Goal: Information Seeking & Learning: Learn about a topic

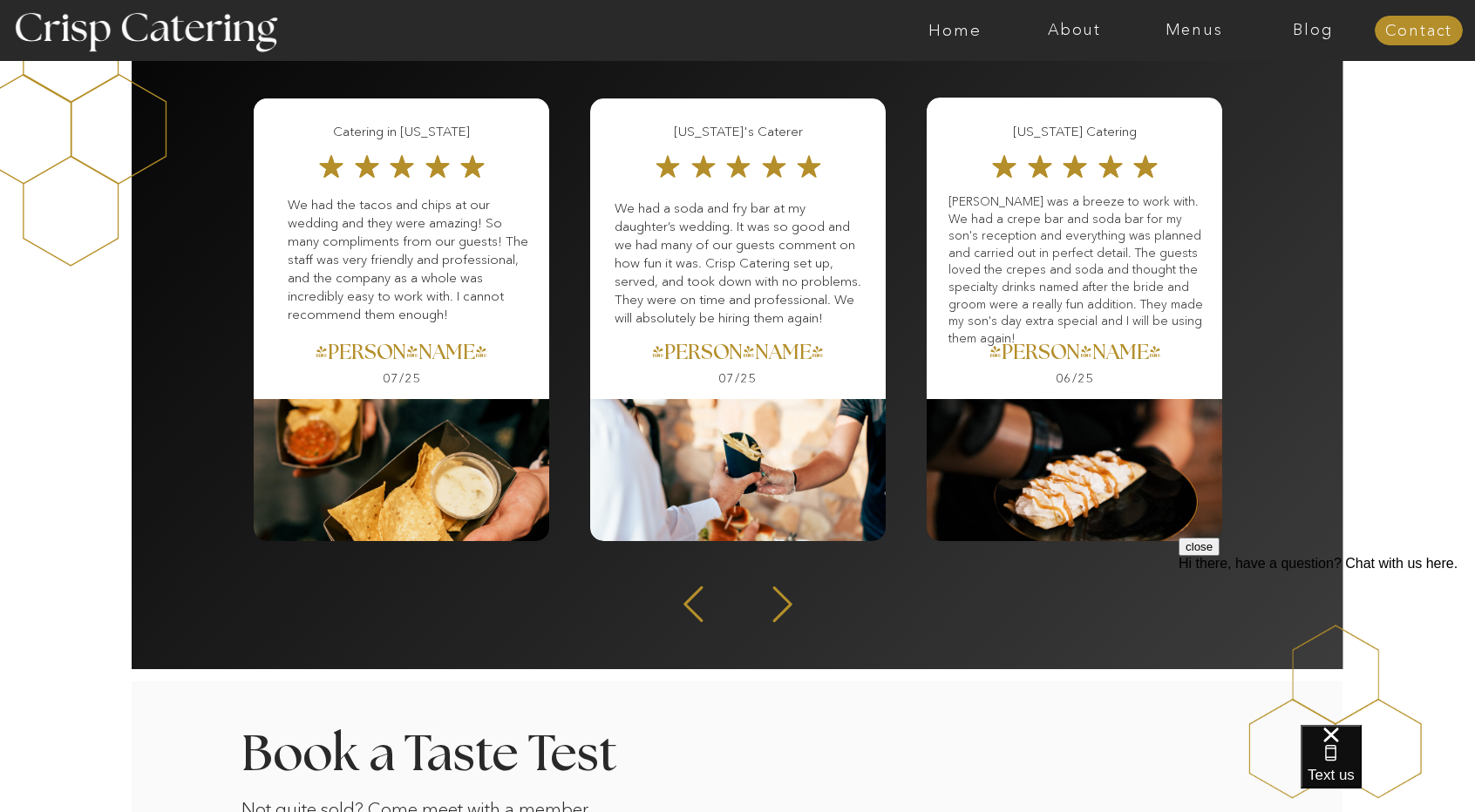
scroll to position [2256, 0]
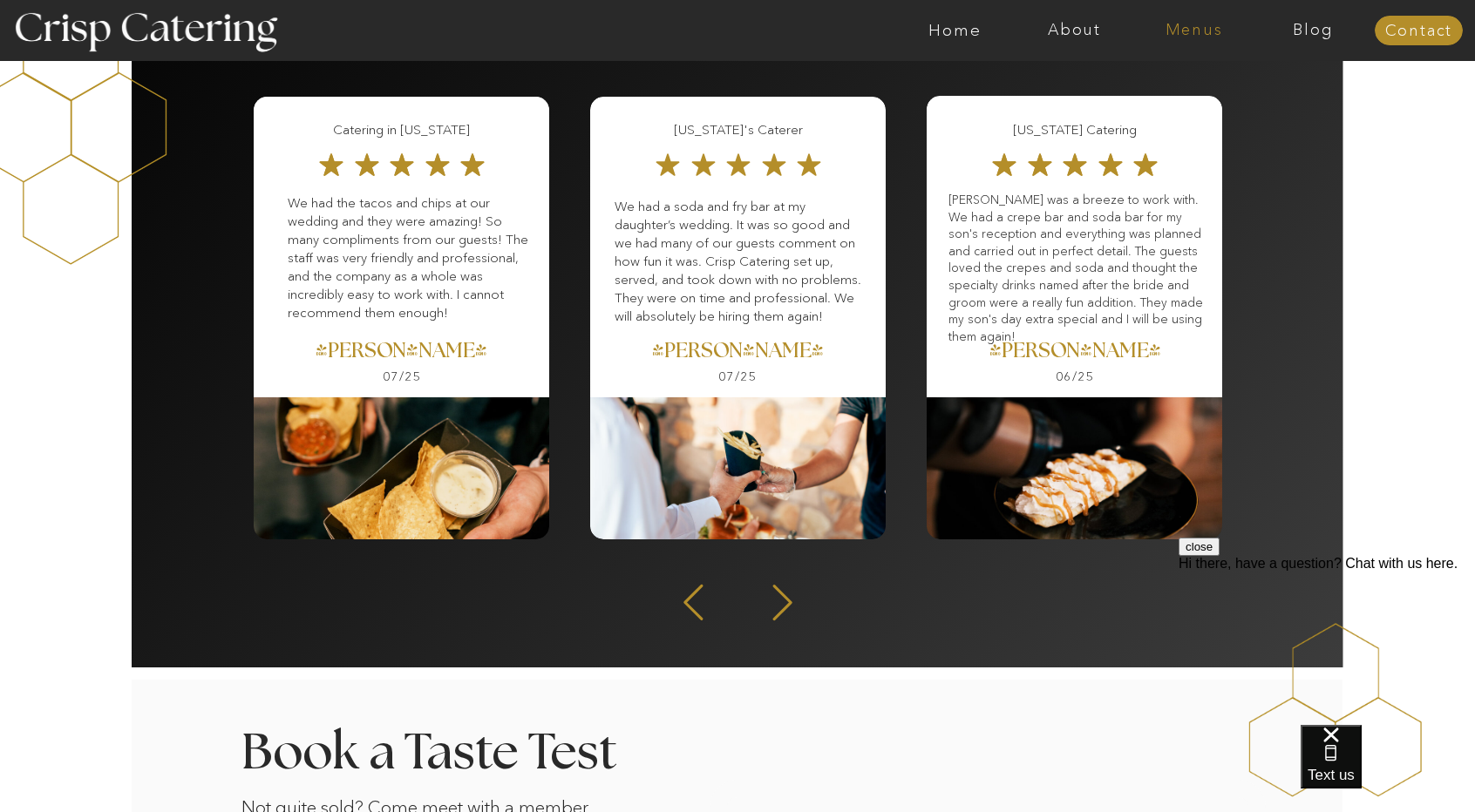
click at [1202, 27] on nav "Menus" at bounding box center [1193, 30] width 119 height 17
click at [1251, 101] on nav "Winter (Sep-Feb)" at bounding box center [1192, 102] width 143 height 16
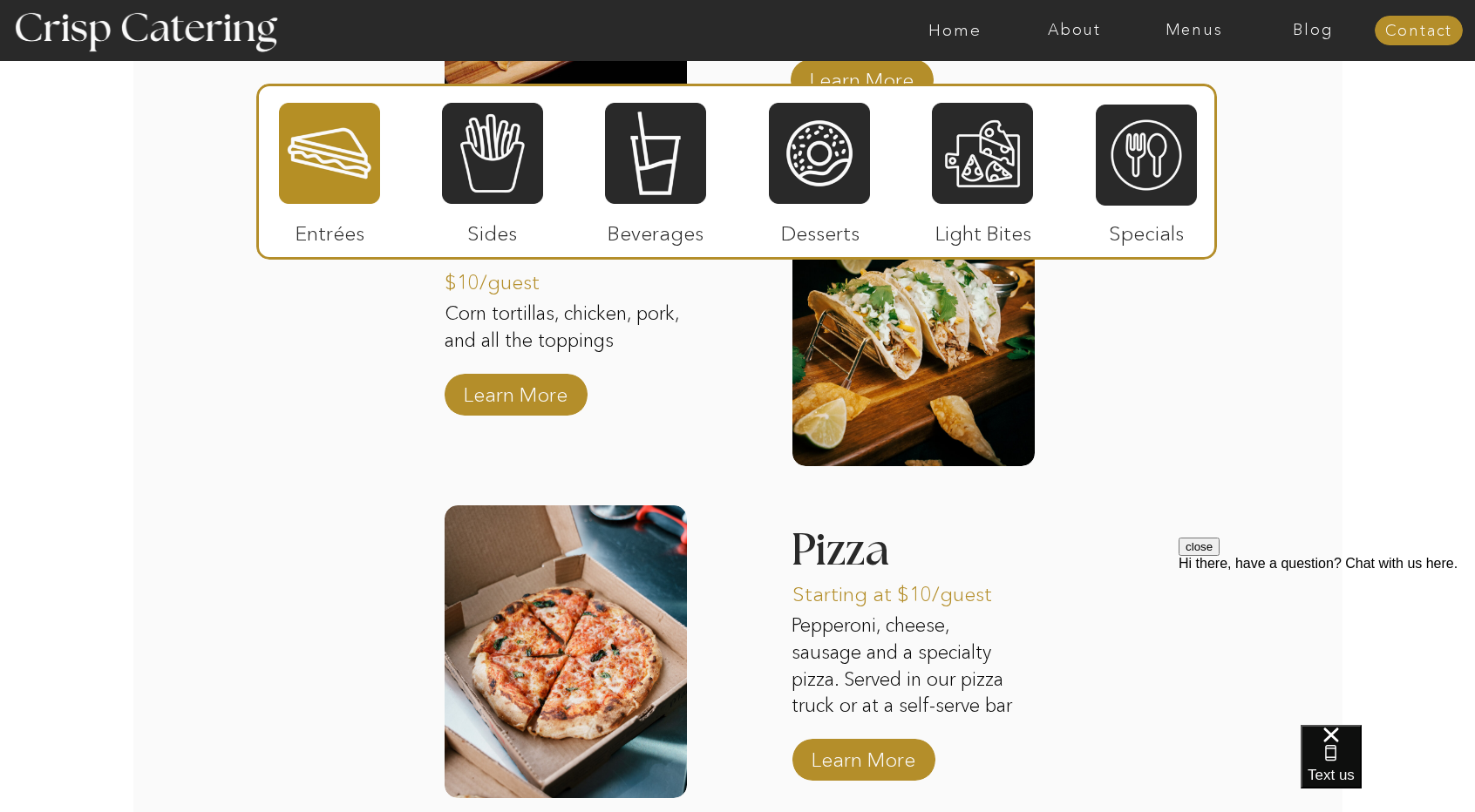
scroll to position [2589, 0]
click at [884, 745] on p "Learn More" at bounding box center [863, 755] width 116 height 50
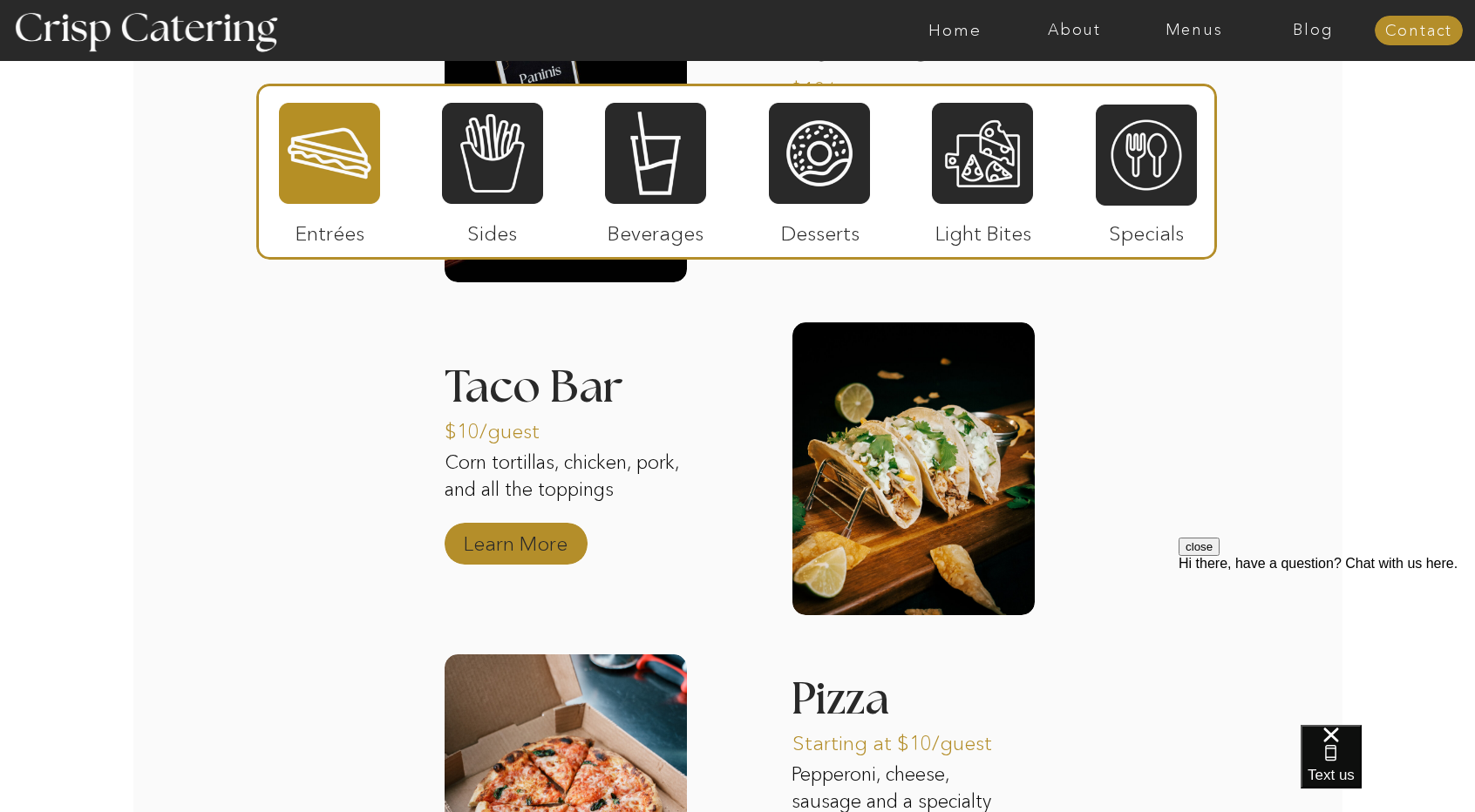
click at [521, 530] on p "Learn More" at bounding box center [515, 539] width 116 height 50
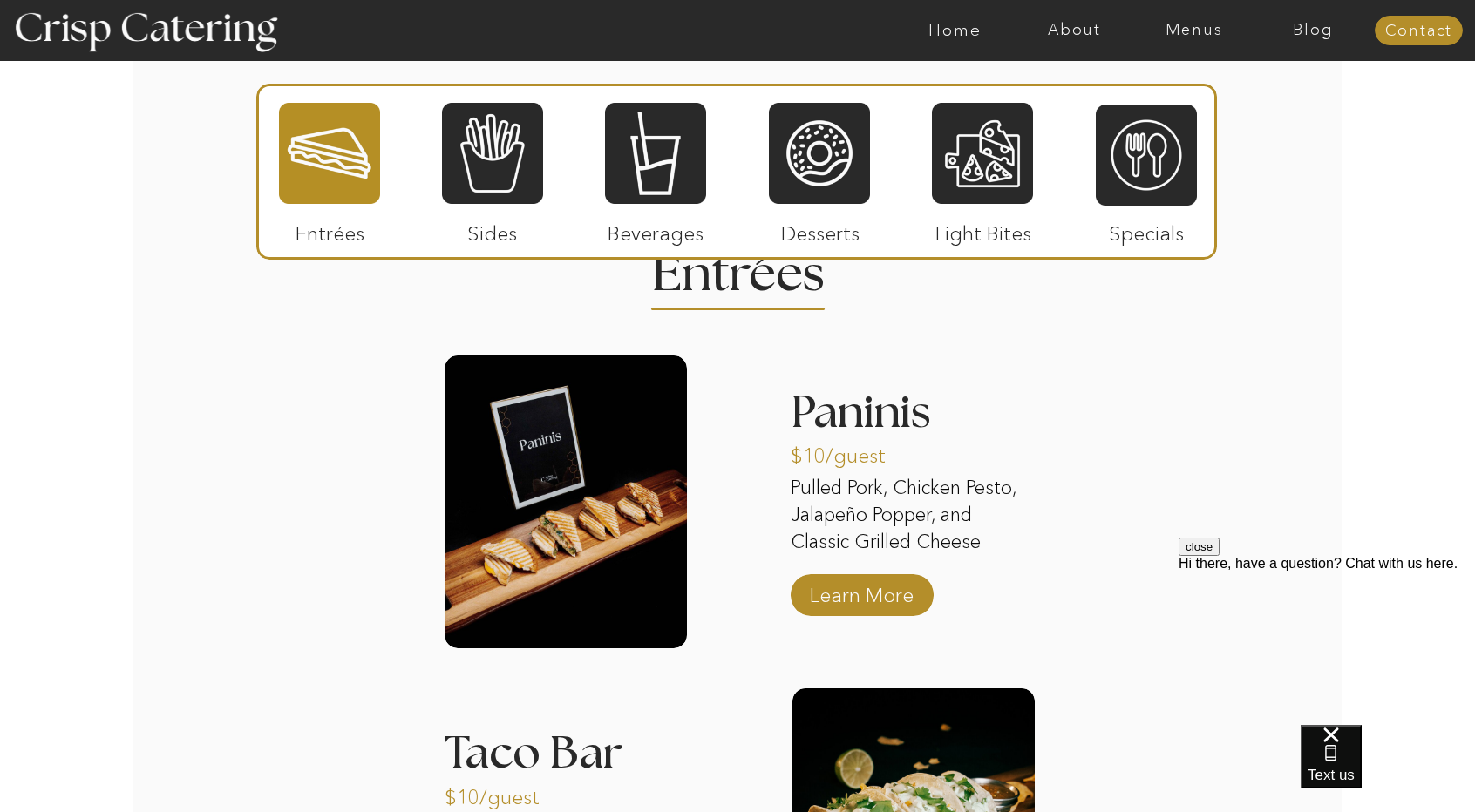
scroll to position [2076, 0]
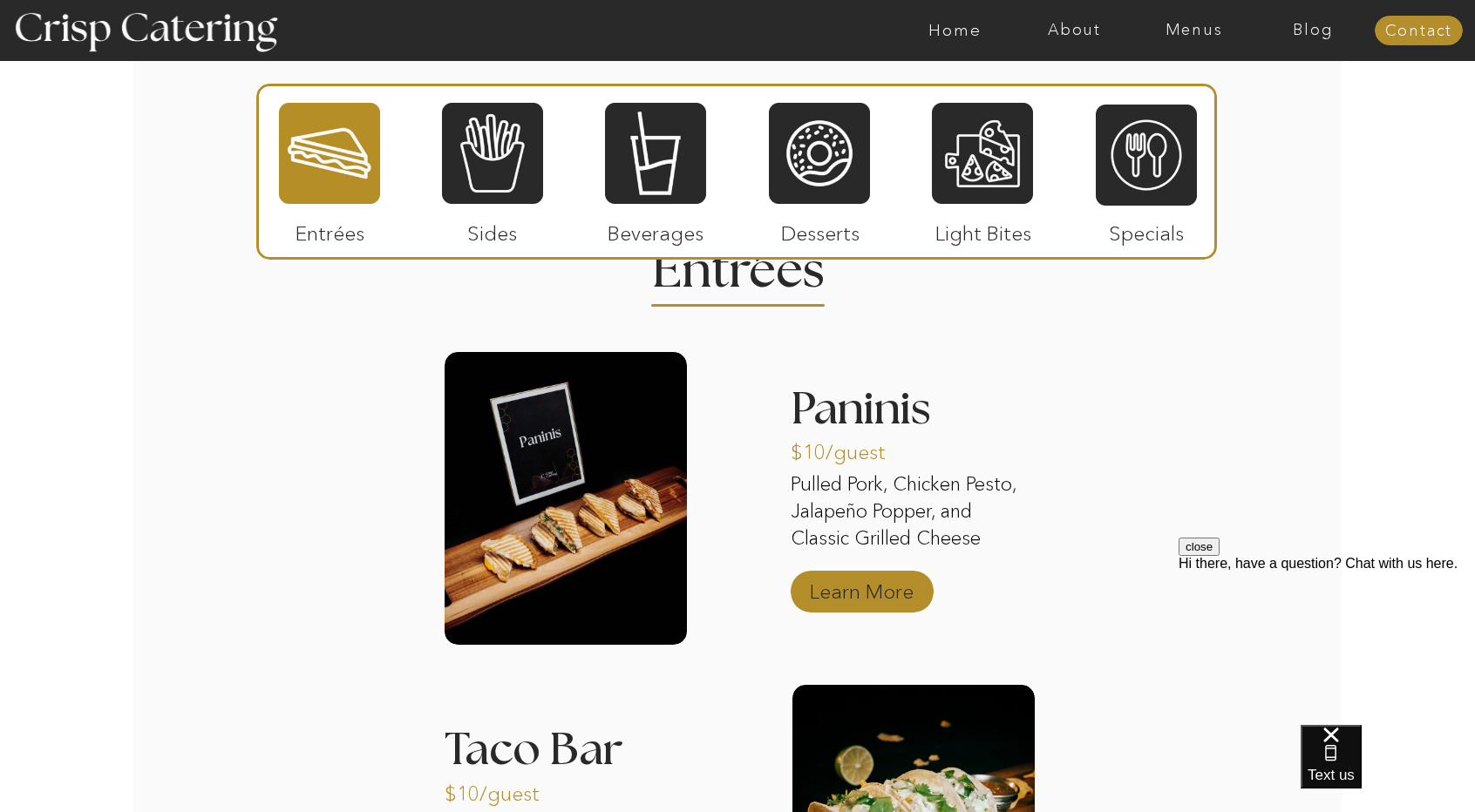
click at [872, 595] on p "Learn More" at bounding box center [861, 587] width 116 height 50
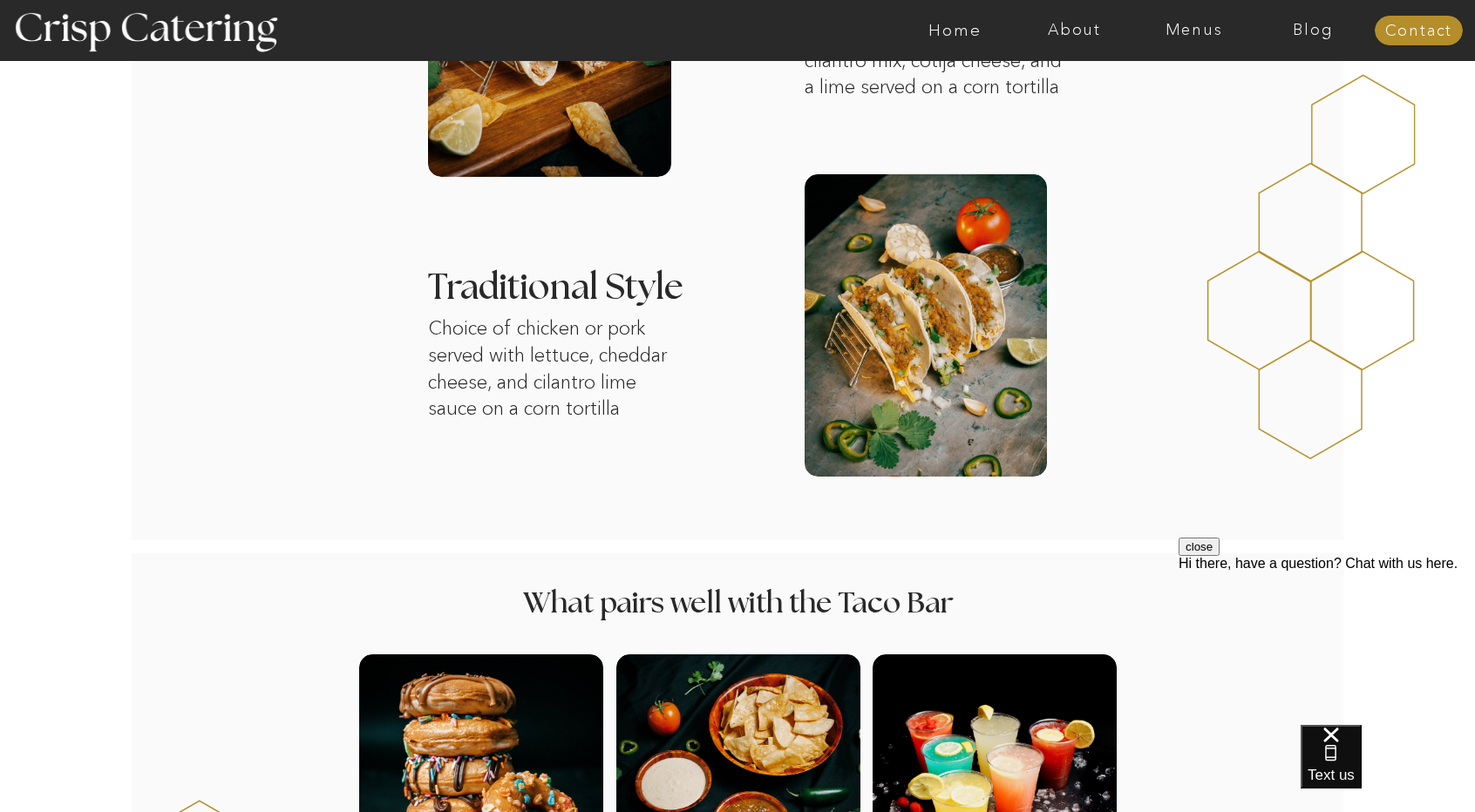
scroll to position [758, 0]
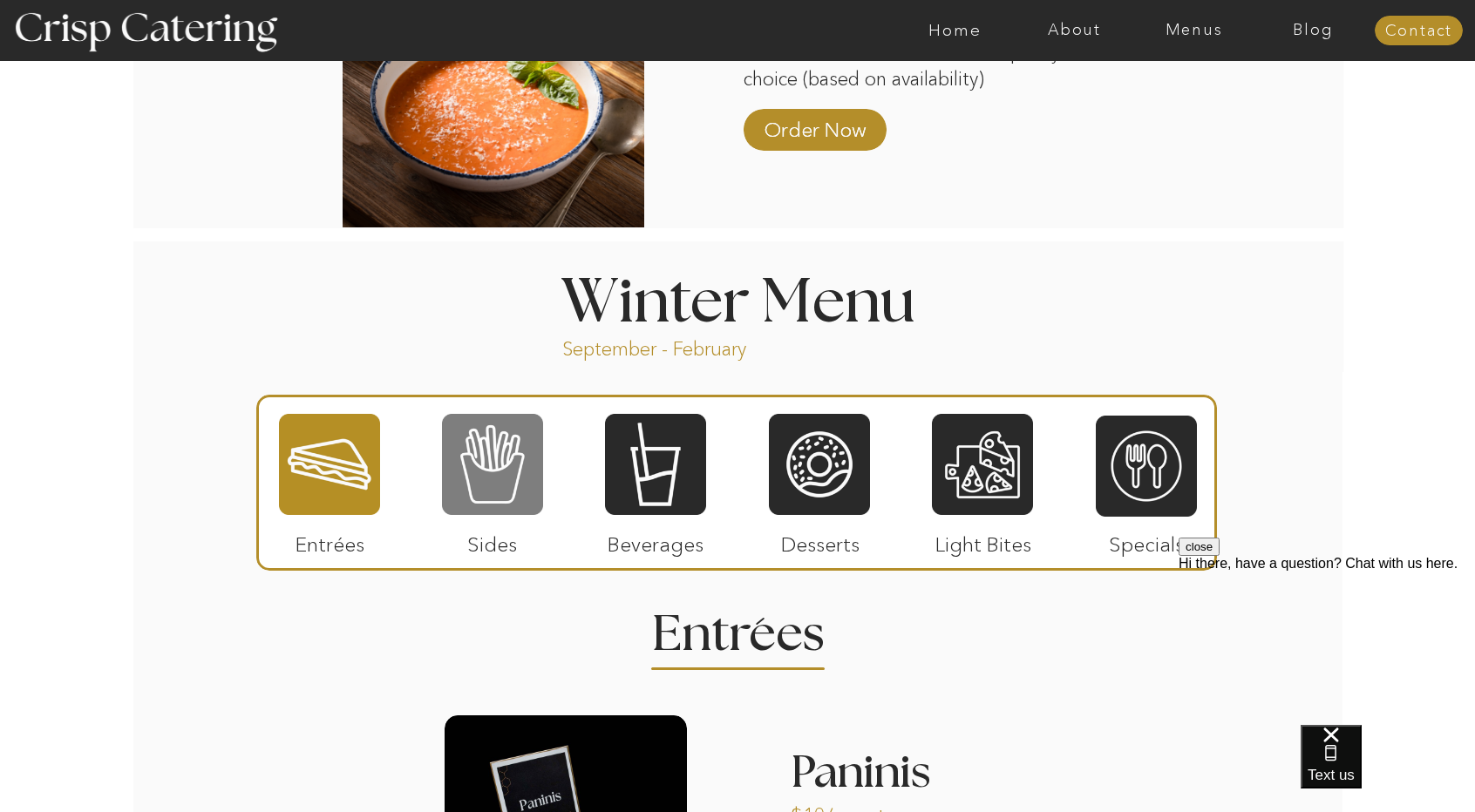
click at [529, 461] on div at bounding box center [492, 464] width 101 height 105
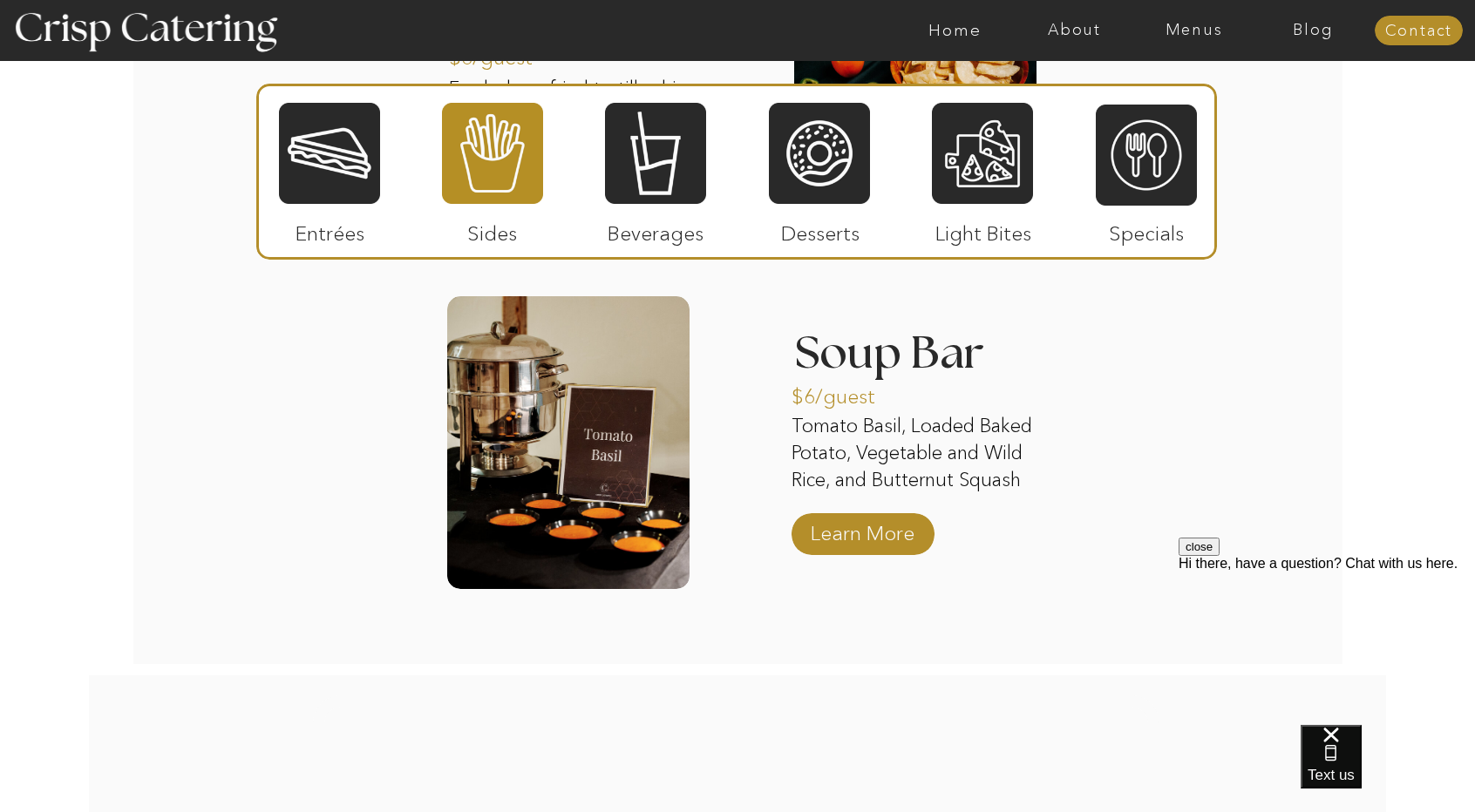
scroll to position [3163, 0]
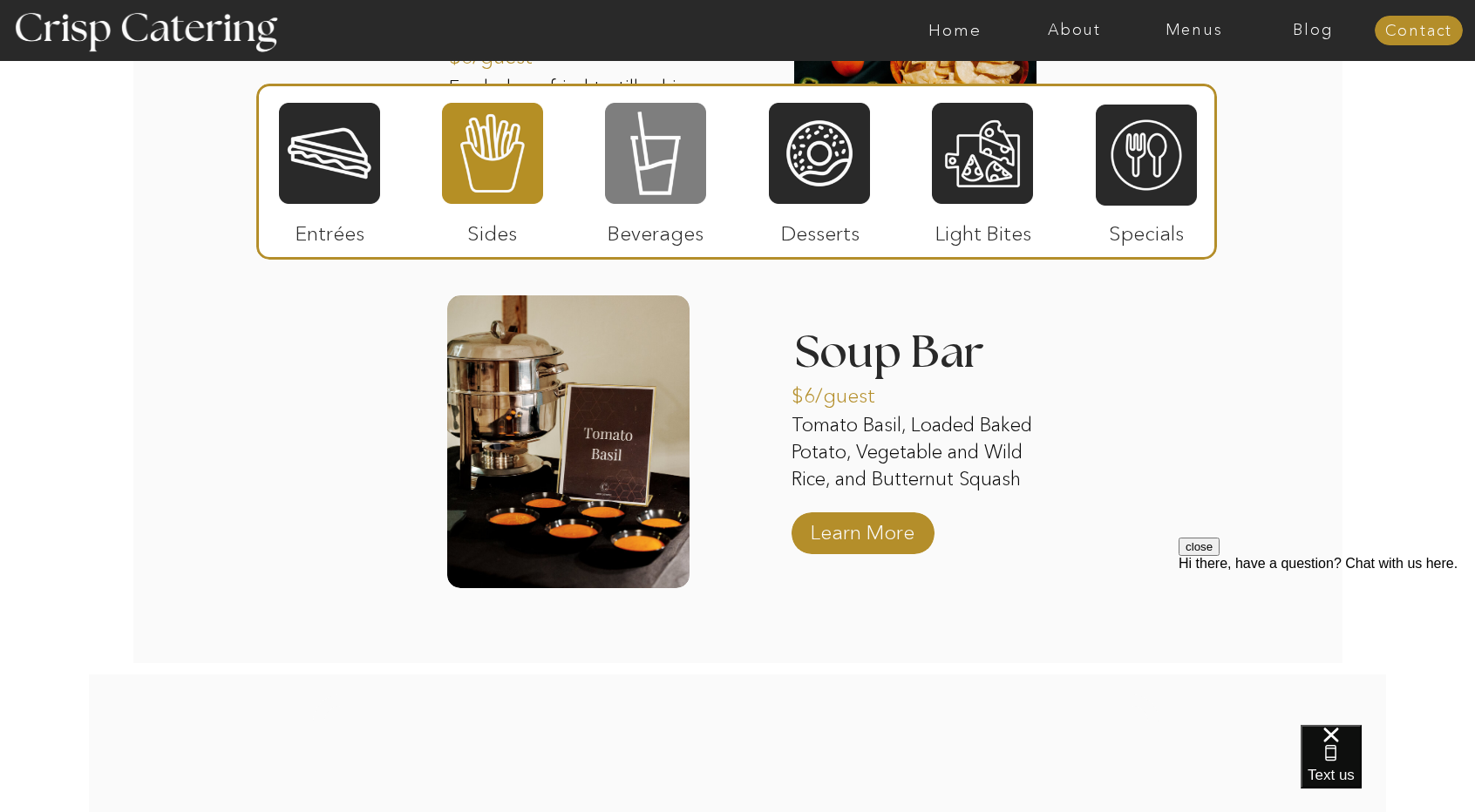
click at [661, 201] on div at bounding box center [655, 153] width 101 height 105
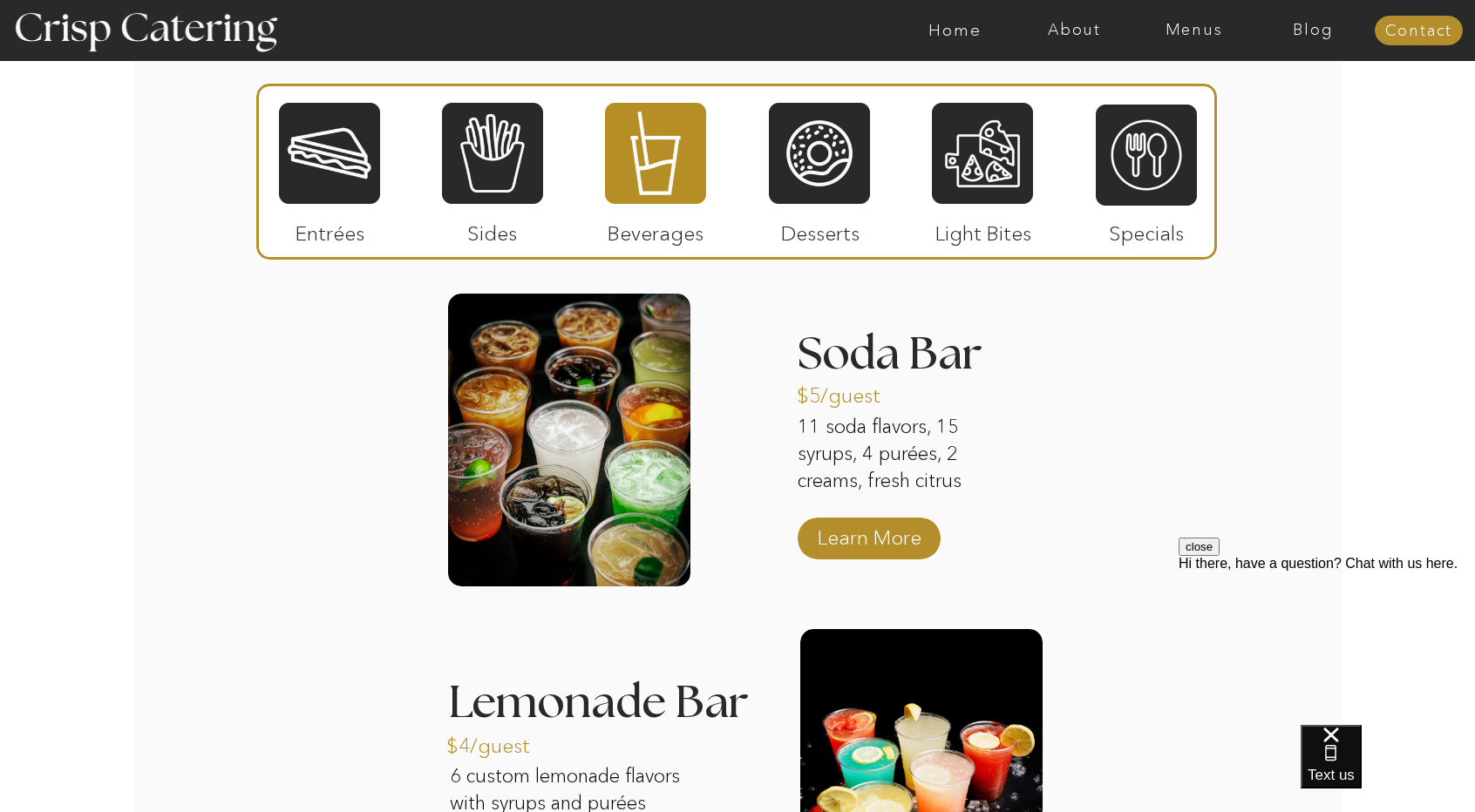
scroll to position [2038, 0]
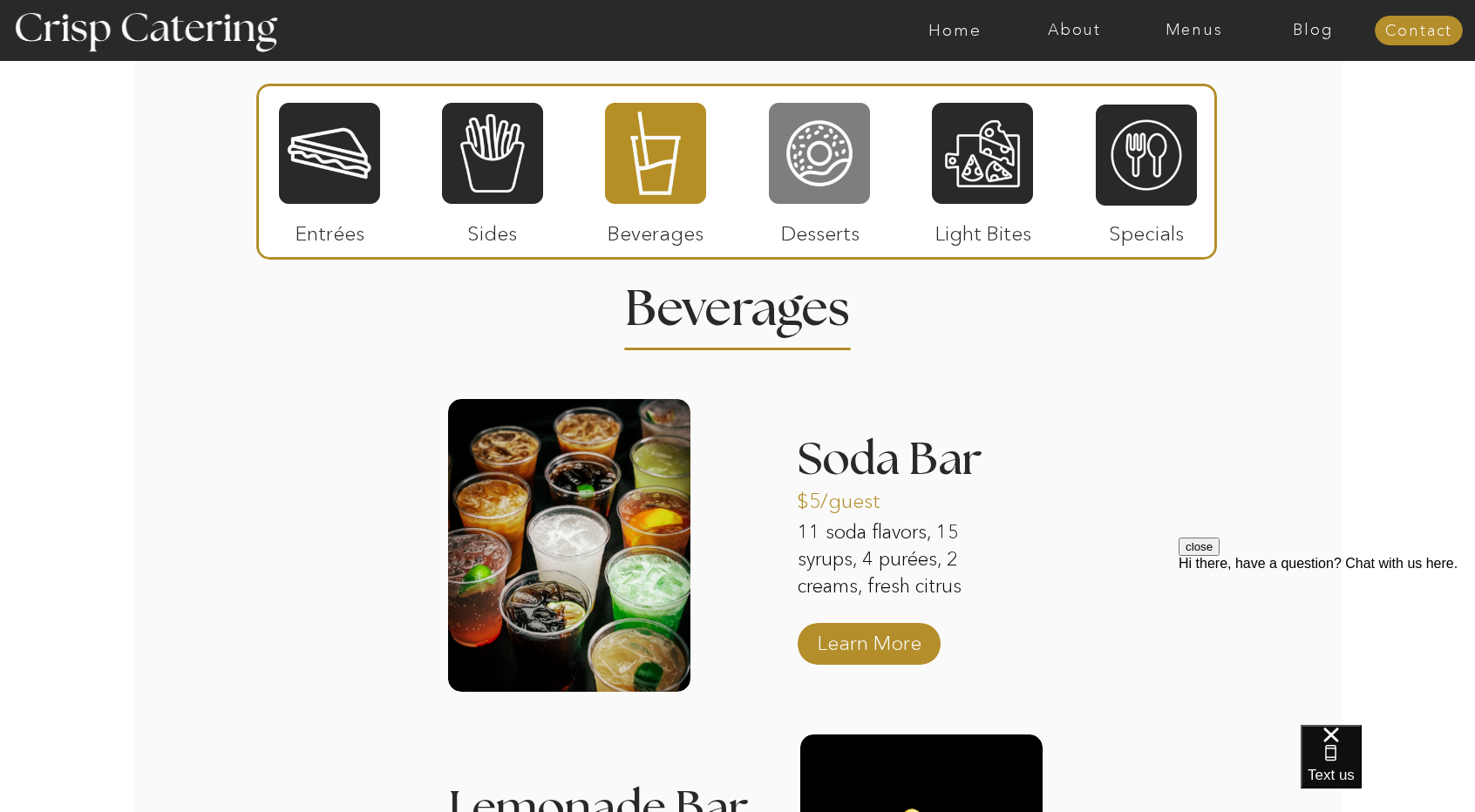
click at [814, 160] on div at bounding box center [820, 153] width 101 height 105
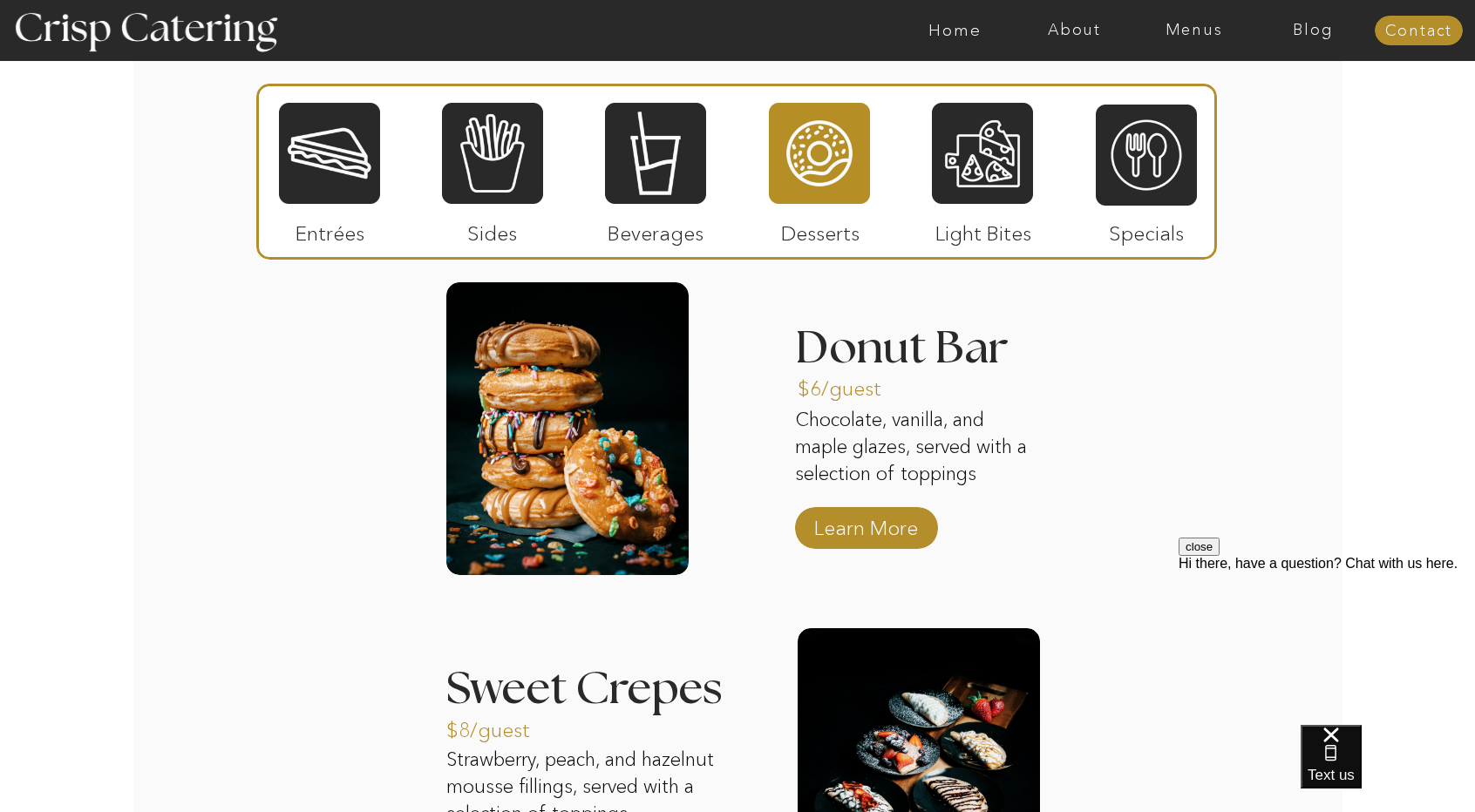
scroll to position [2153, 0]
click at [849, 523] on p "Learn More" at bounding box center [866, 524] width 116 height 50
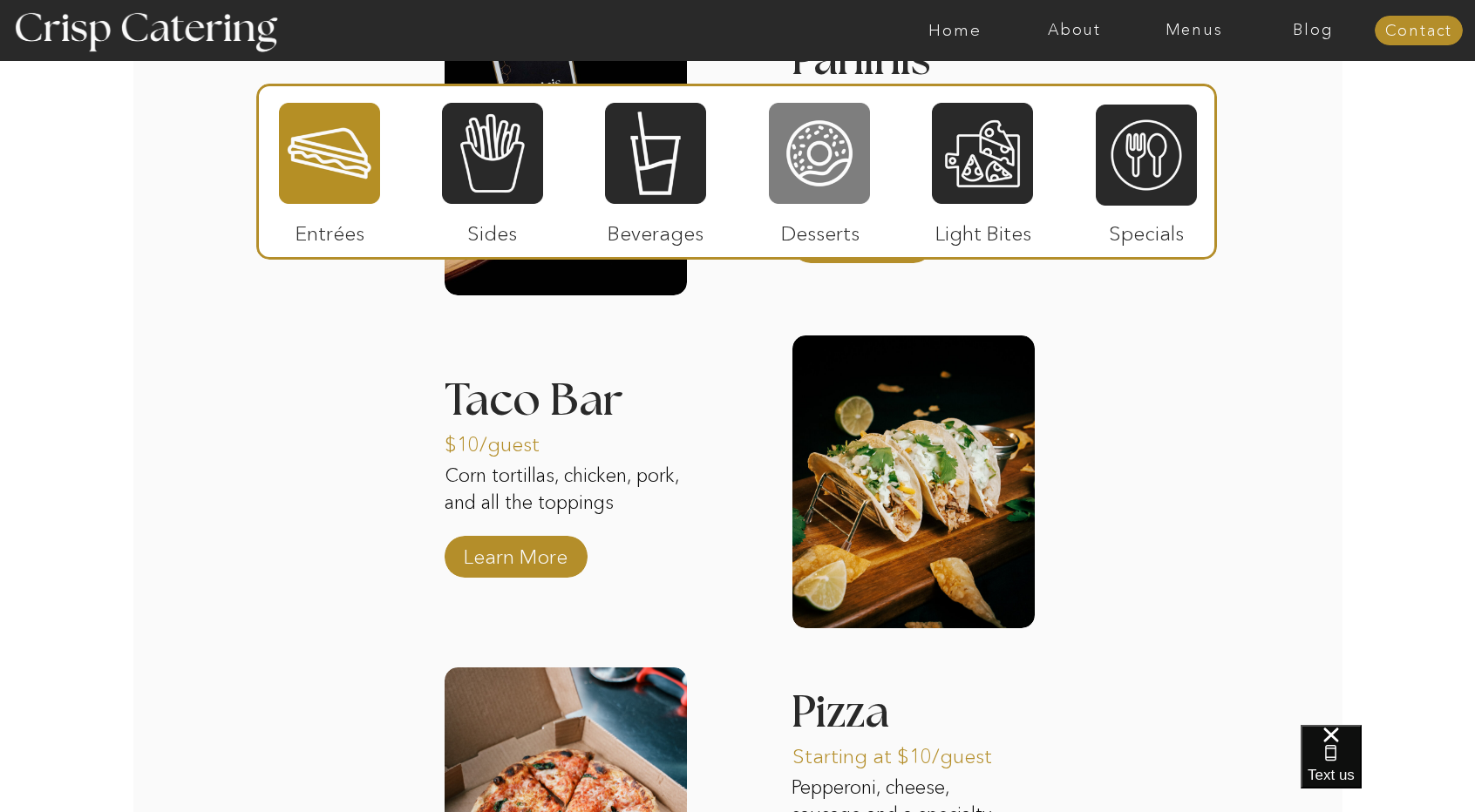
click at [866, 172] on div at bounding box center [820, 153] width 101 height 105
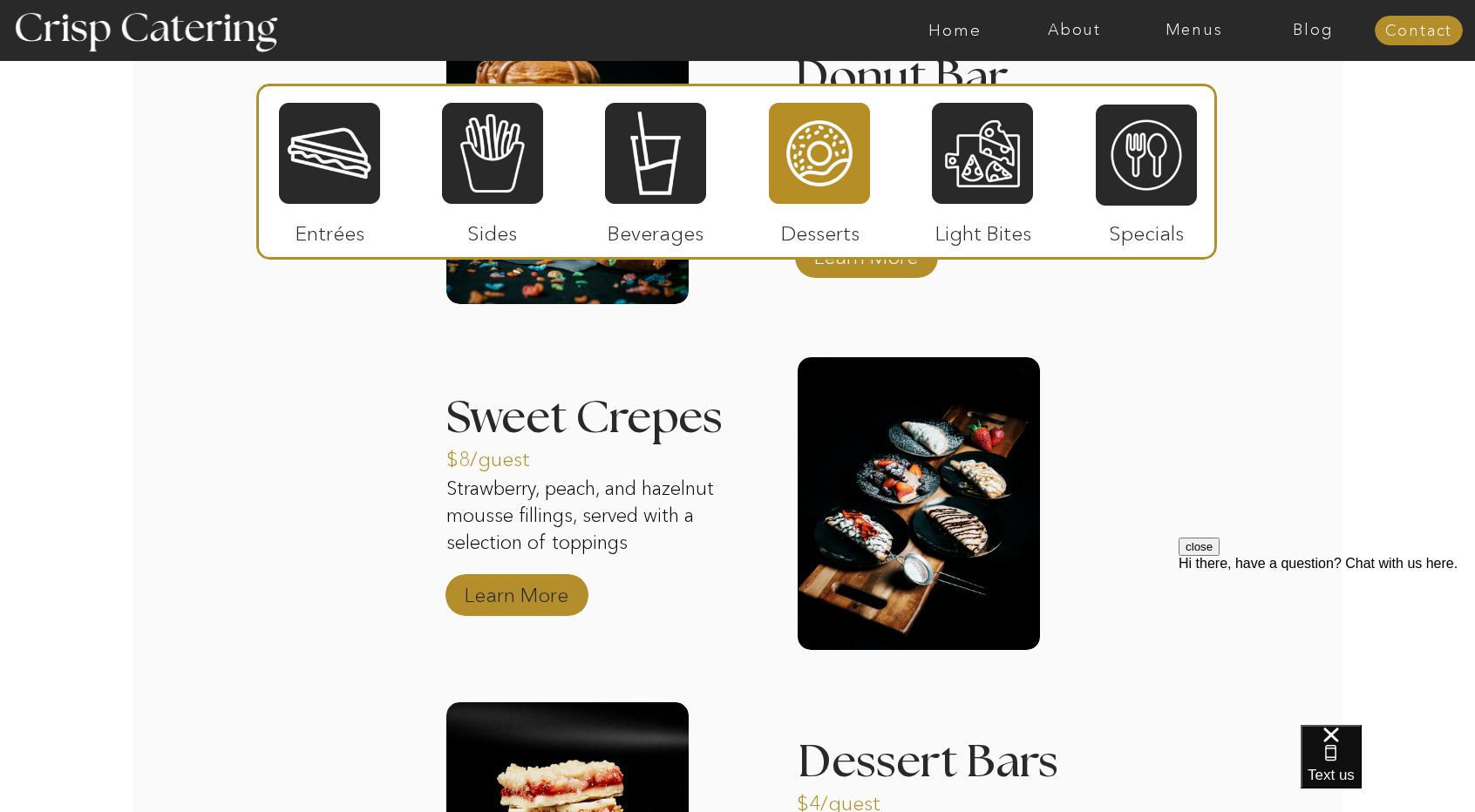
click at [535, 590] on p "Learn More" at bounding box center [516, 591] width 116 height 50
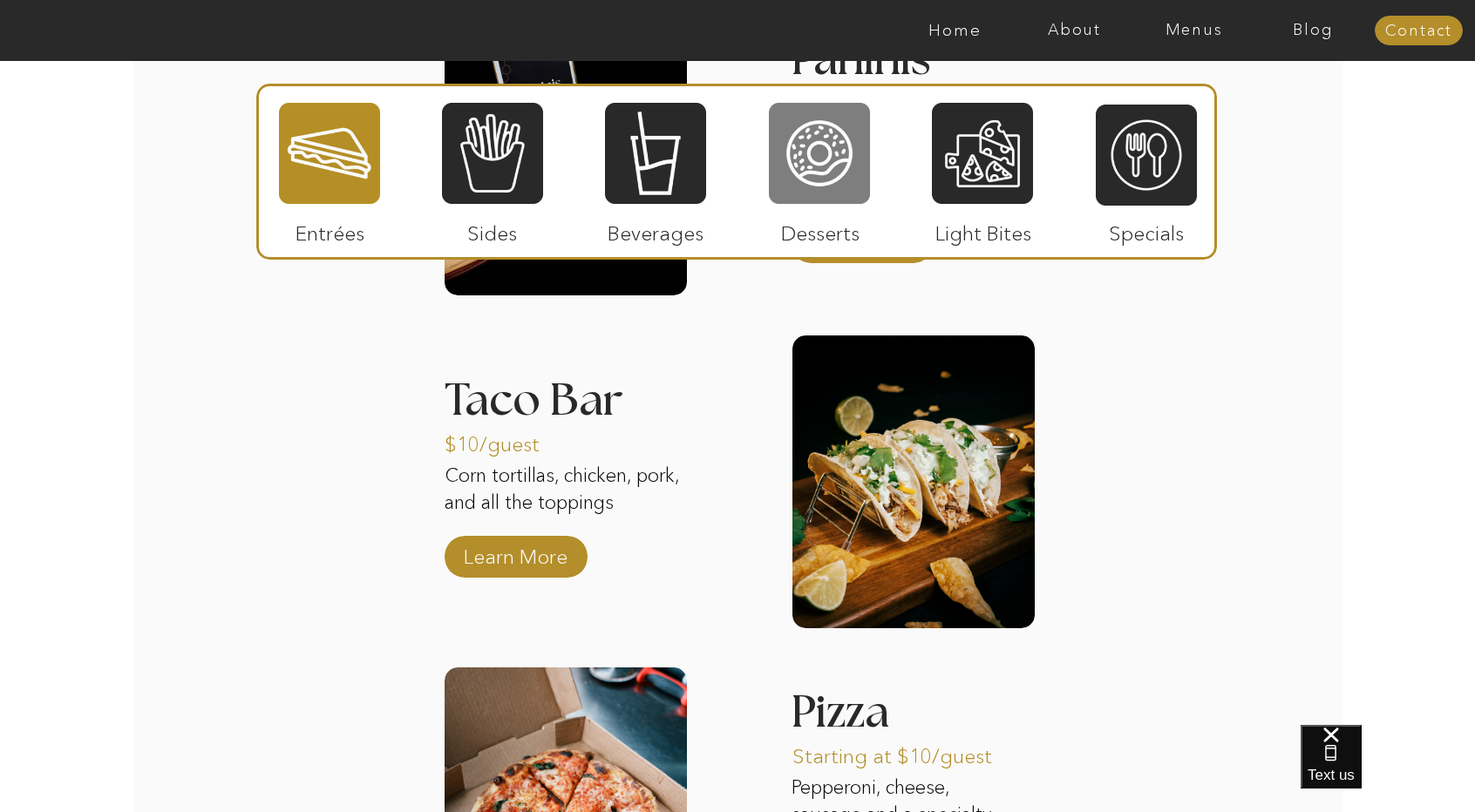
click at [844, 190] on div at bounding box center [820, 153] width 101 height 105
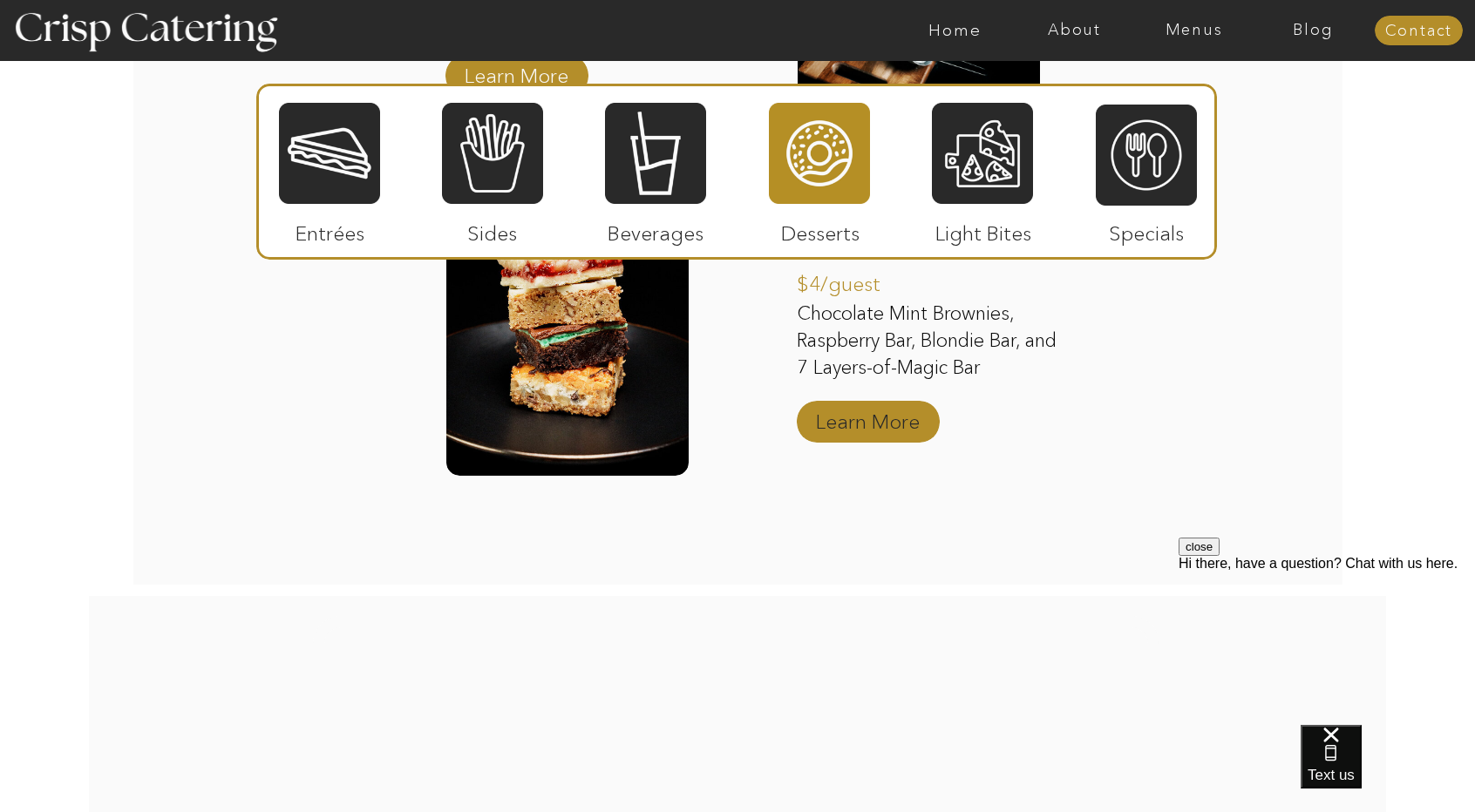
click at [896, 414] on p "Learn More" at bounding box center [868, 416] width 116 height 50
click at [952, 184] on div at bounding box center [982, 153] width 101 height 105
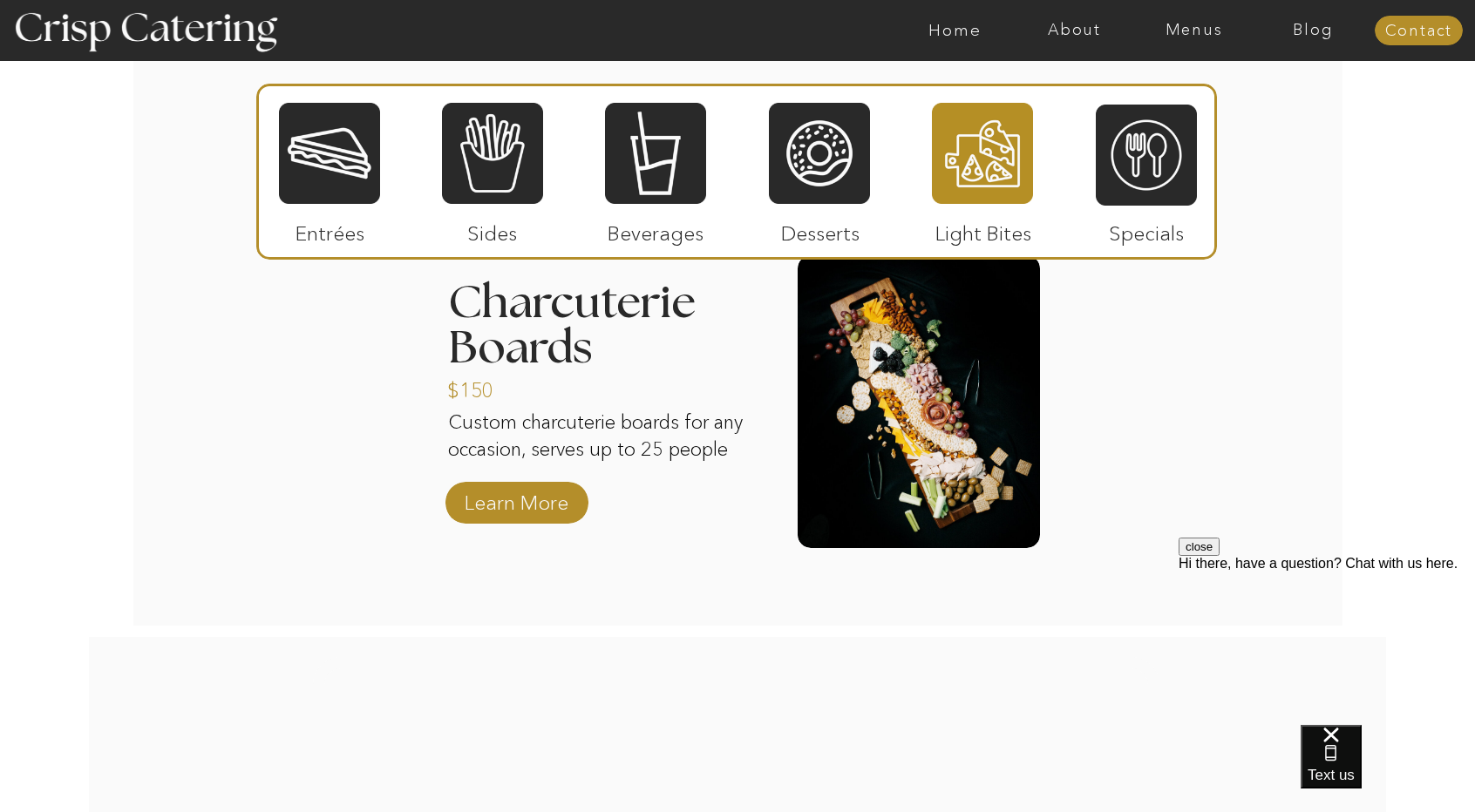
scroll to position [2208, 0]
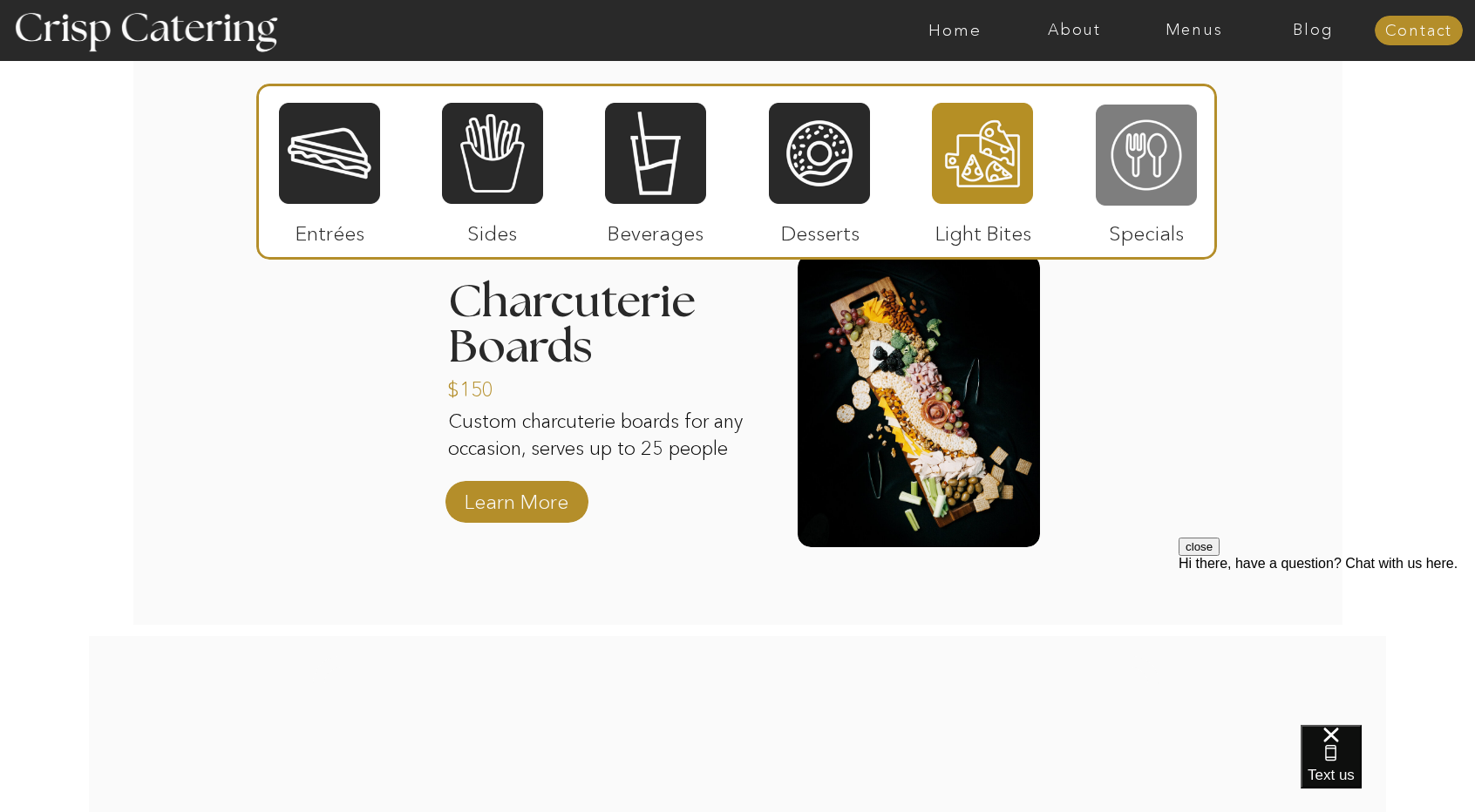
click at [1129, 153] on div at bounding box center [1146, 155] width 101 height 105
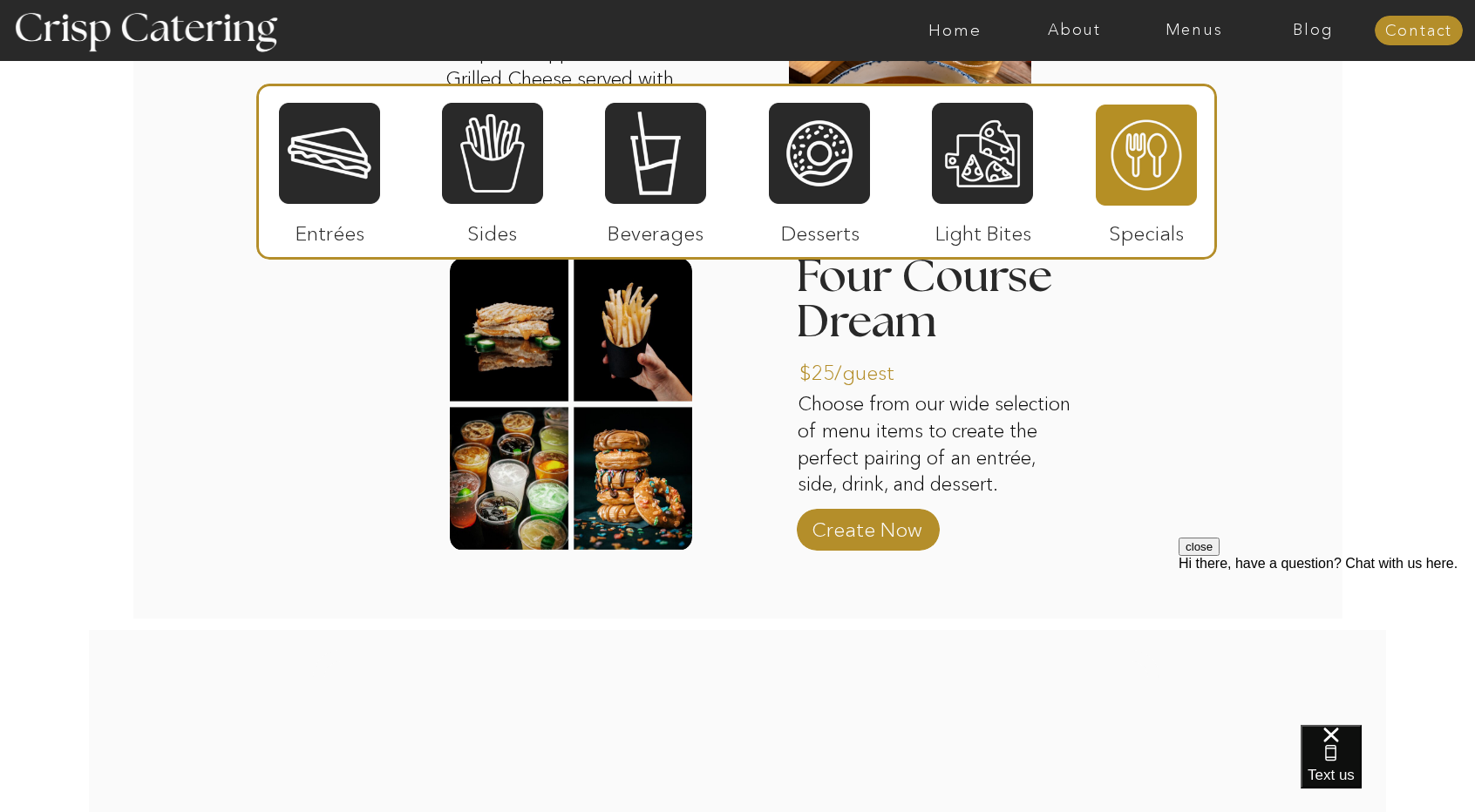
scroll to position [2537, 0]
click at [906, 529] on p "Create Now" at bounding box center [867, 524] width 116 height 50
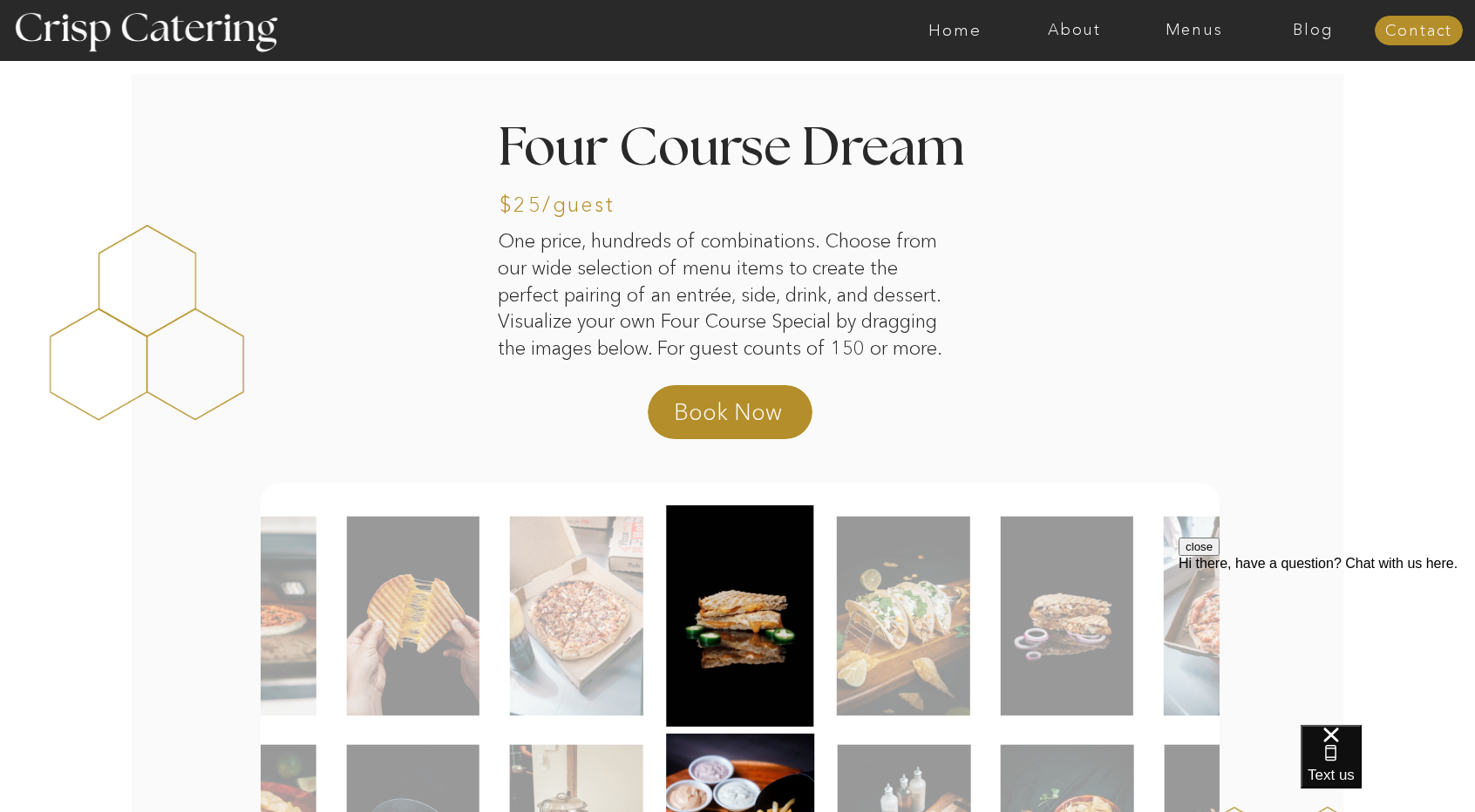
click at [1209, 46] on div at bounding box center [806, 30] width 2765 height 61
click at [1207, 45] on div at bounding box center [806, 30] width 2765 height 61
click at [1192, 32] on nav "Menus" at bounding box center [1193, 30] width 119 height 17
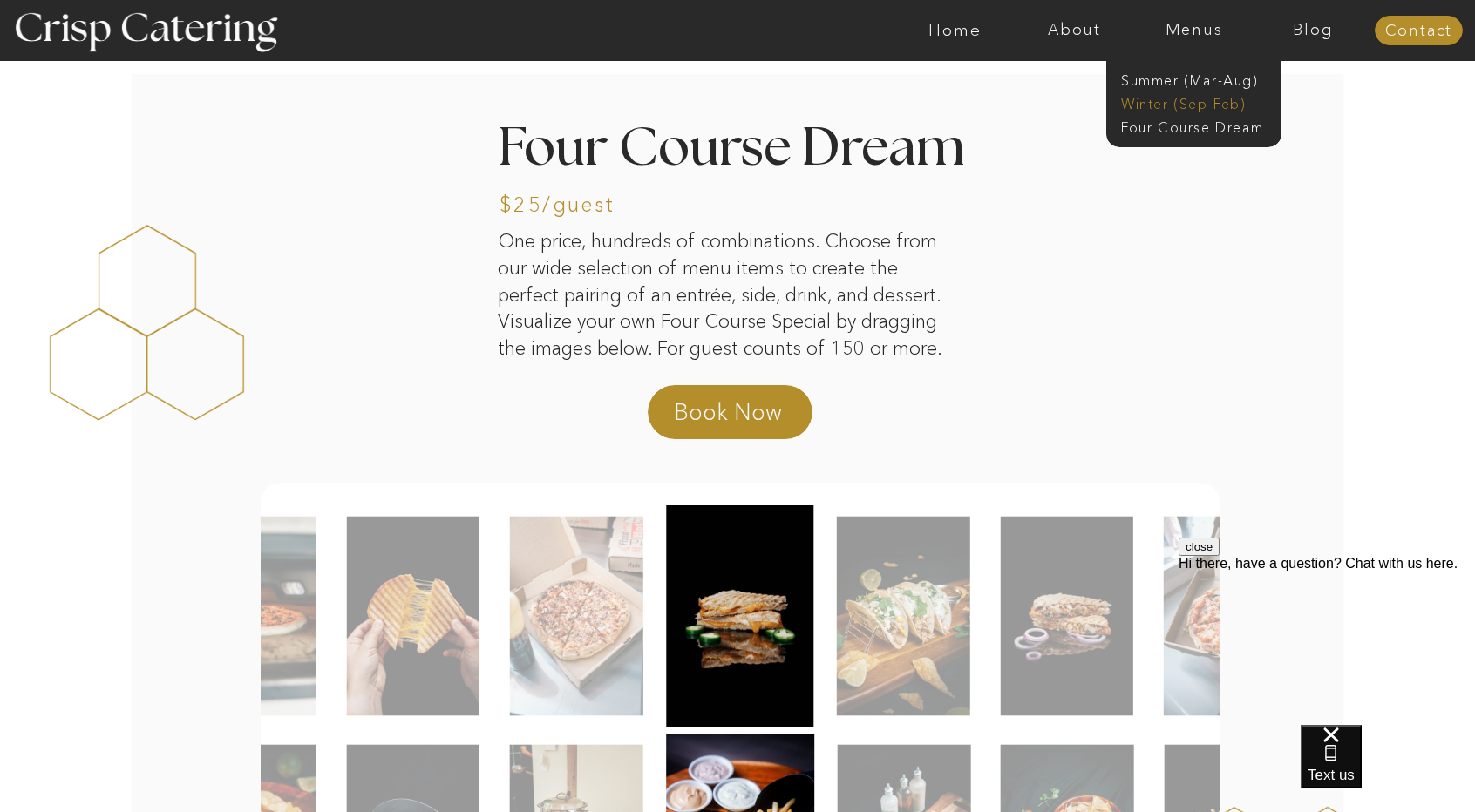
click at [1188, 104] on nav "Winter (Sep-Feb)" at bounding box center [1192, 102] width 143 height 16
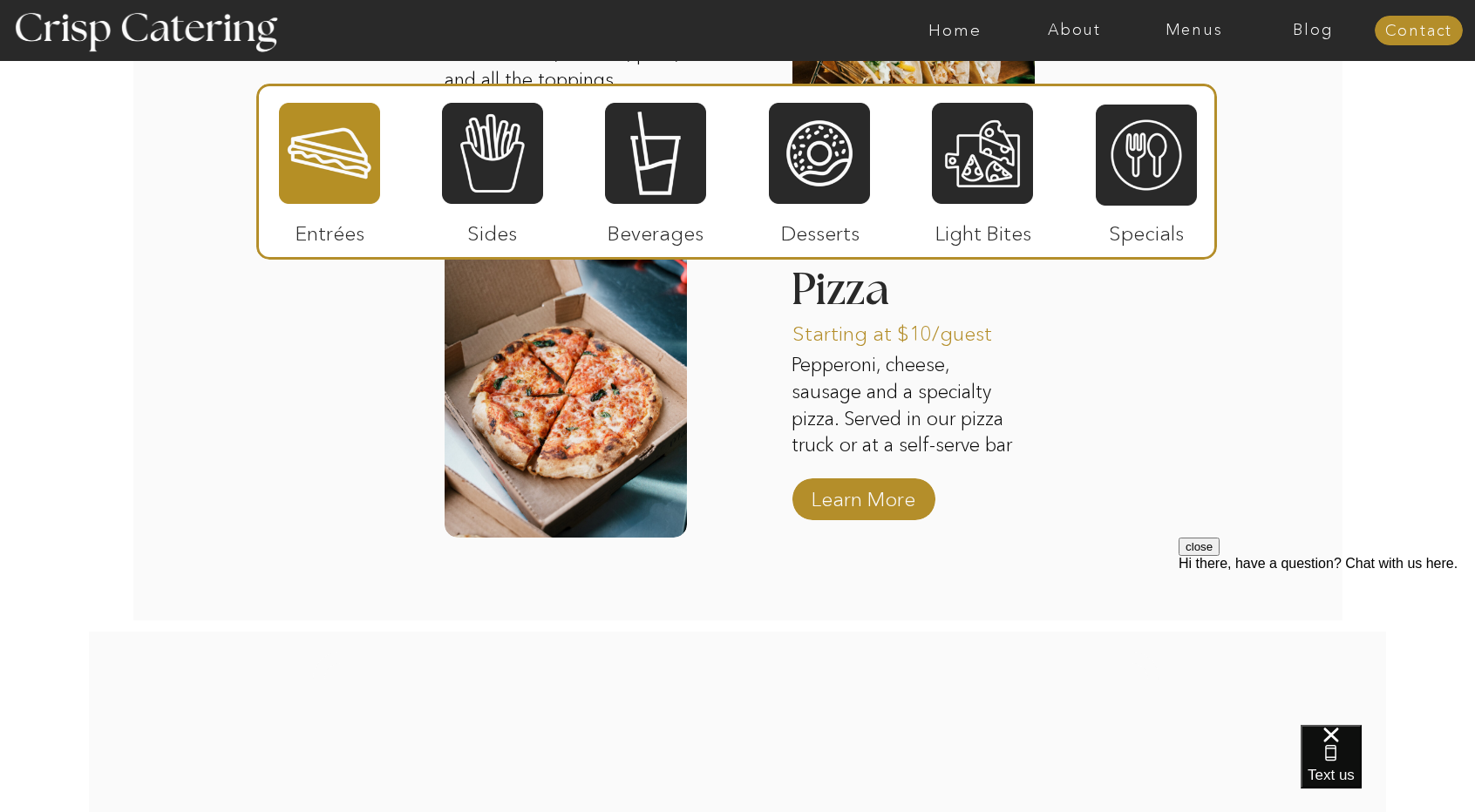
scroll to position [2850, 0]
click at [868, 478] on p "Learn More" at bounding box center [863, 494] width 116 height 50
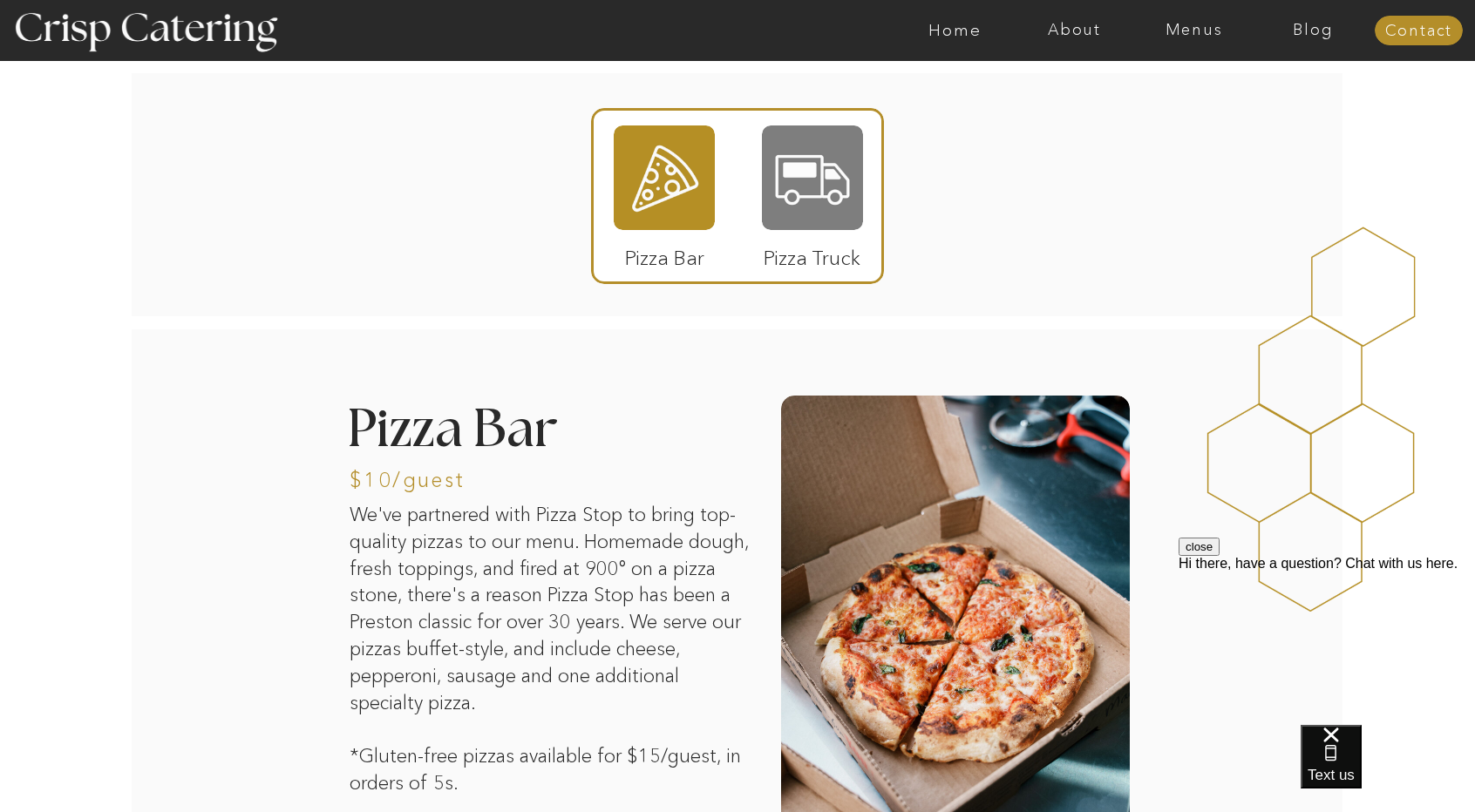
click at [848, 146] on div at bounding box center [812, 178] width 101 height 105
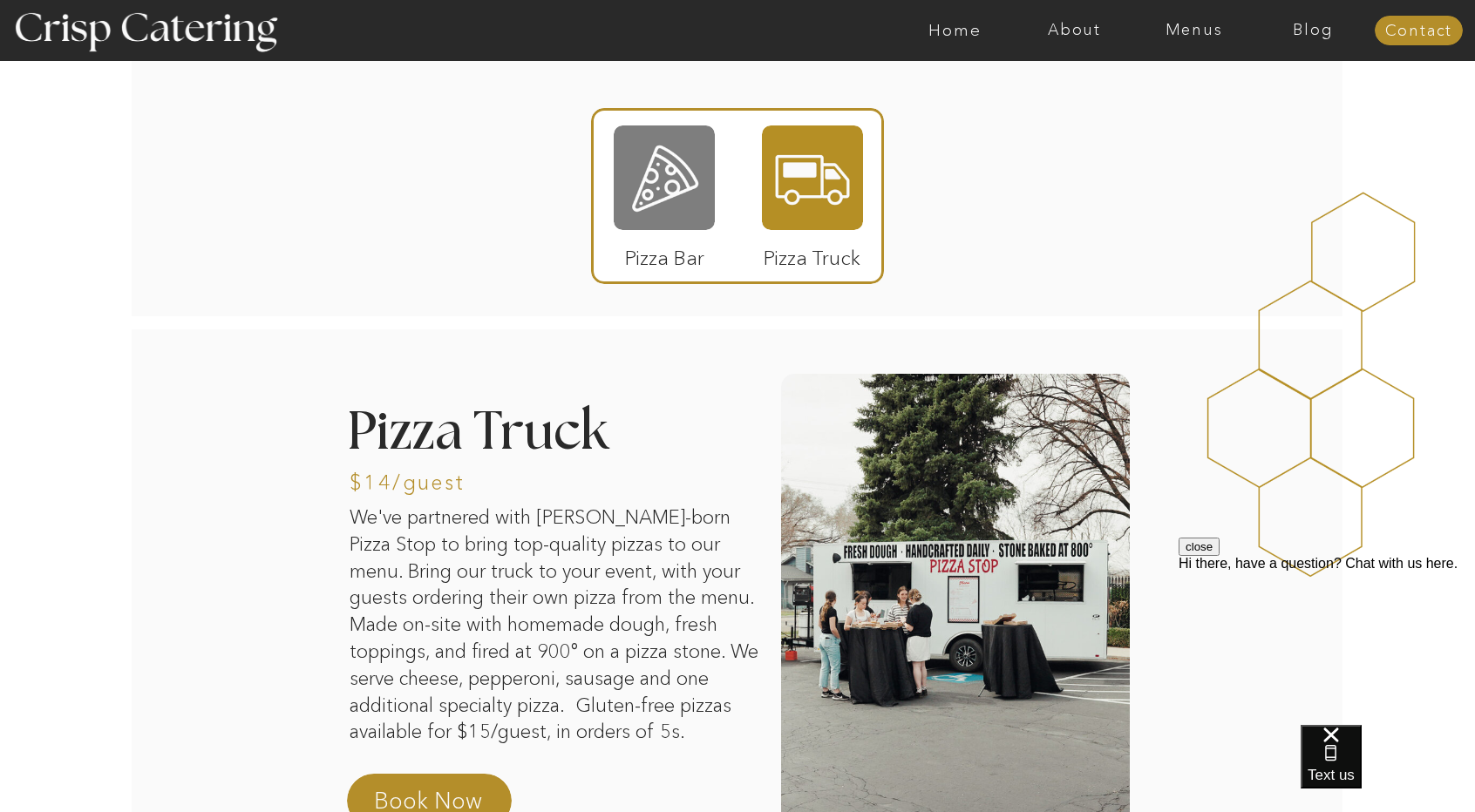
click at [689, 166] on div at bounding box center [664, 178] width 101 height 105
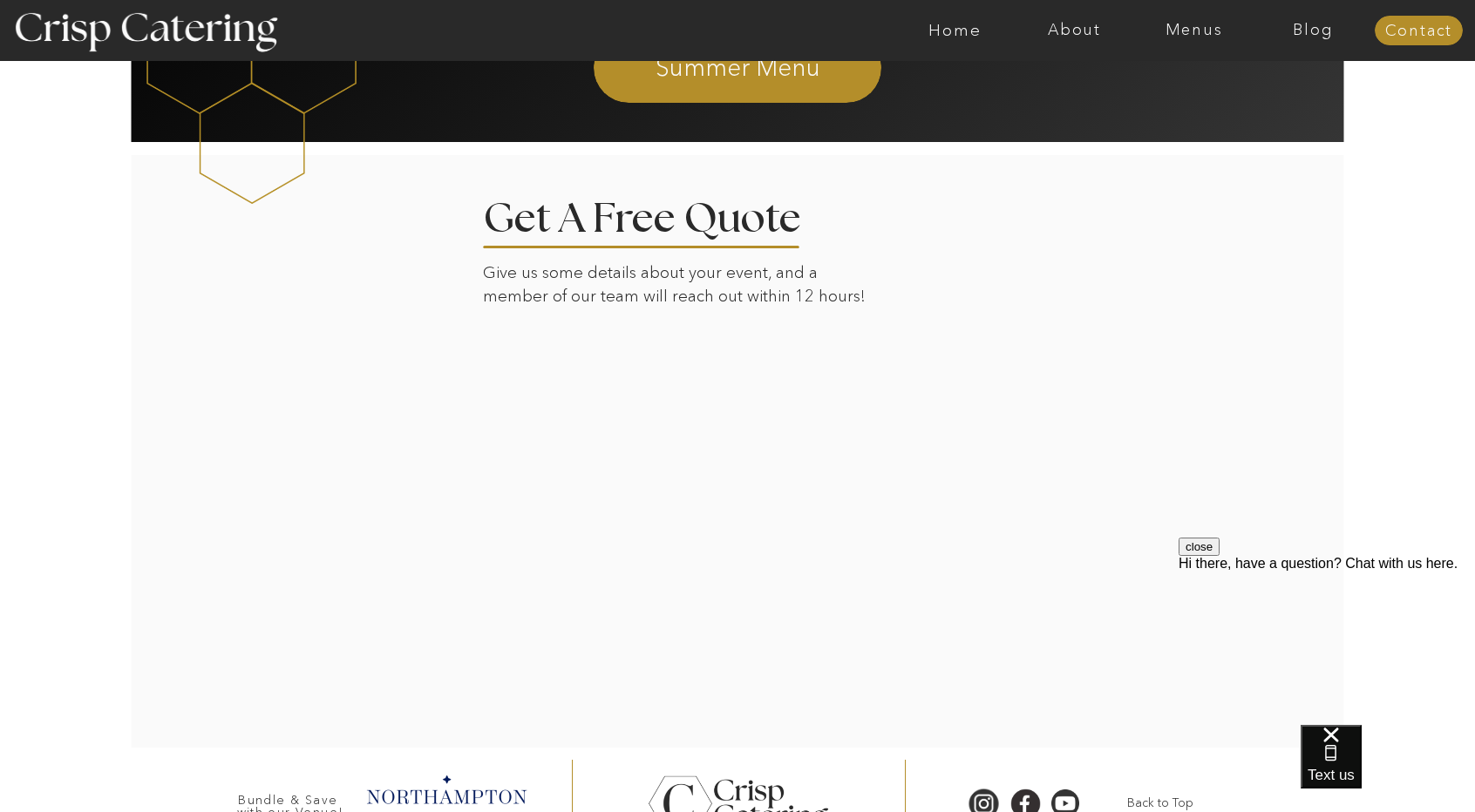
scroll to position [3699, 0]
